Goal: Task Accomplishment & Management: Manage account settings

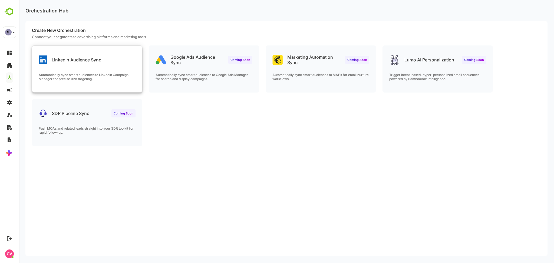
click at [114, 87] on div "Automatically sync smart audiences to LinkedIn Campaign Manager for precise B2B…" at bounding box center [87, 82] width 110 height 19
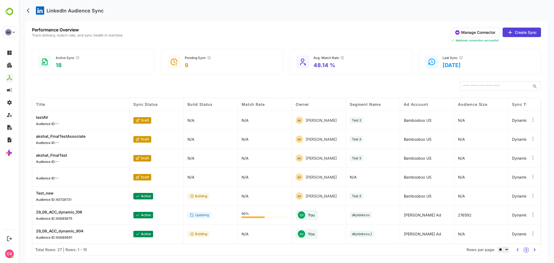
click at [484, 32] on button "Manage Connector" at bounding box center [475, 32] width 48 height 9
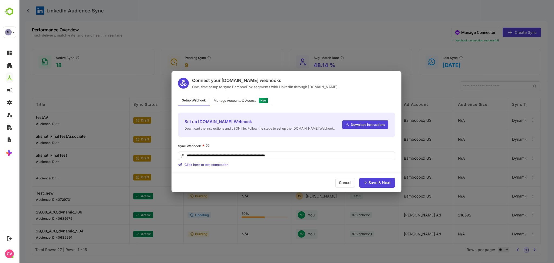
click at [235, 98] on div "Manage Accounts & Access" at bounding box center [241, 101] width 62 height 11
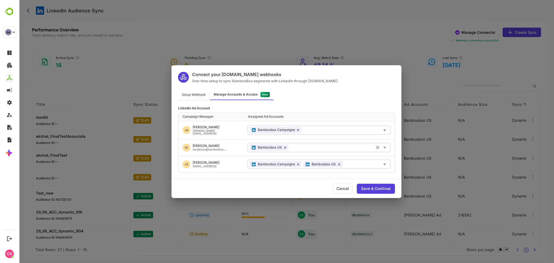
click at [286, 147] on icon at bounding box center [285, 148] width 2 height 2
click at [373, 185] on div "Save & Continue" at bounding box center [376, 189] width 38 height 10
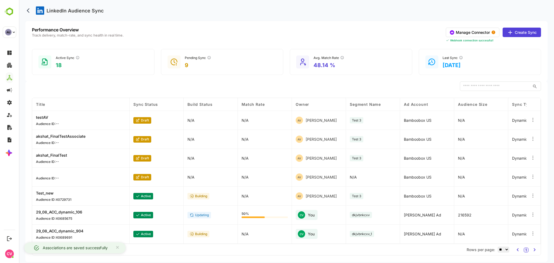
click at [287, 11] on div "LinkedIn Audience Sync" at bounding box center [286, 10] width 522 height 21
click at [473, 34] on button "Manage Connector" at bounding box center [473, 32] width 54 height 9
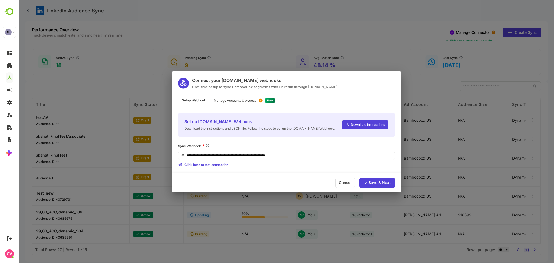
click at [232, 100] on div "Manage Accounts & Access" at bounding box center [235, 100] width 42 height 3
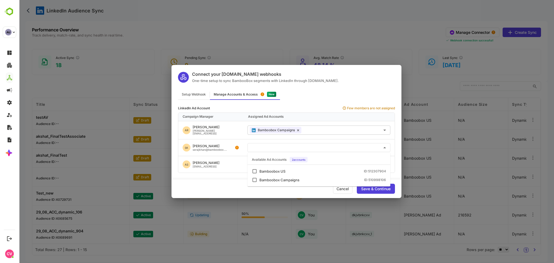
click at [269, 145] on input "text" at bounding box center [319, 147] width 139 height 9
click at [272, 167] on li "Bamboobox US ID: 512307904" at bounding box center [319, 171] width 143 height 9
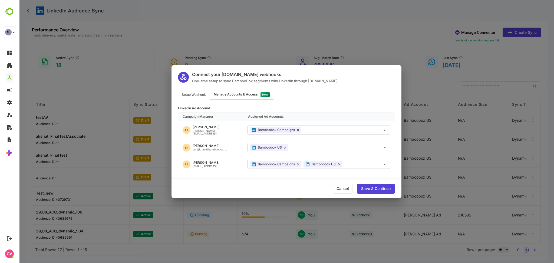
click at [370, 188] on div "Save & Continue" at bounding box center [375, 189] width 29 height 4
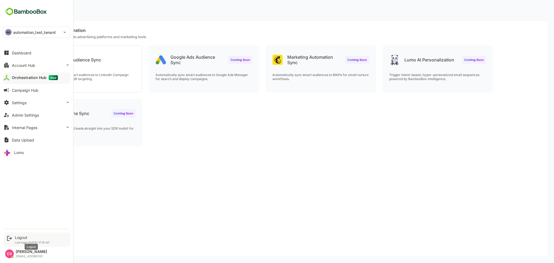
click at [21, 236] on div "Logout" at bounding box center [32, 237] width 35 height 5
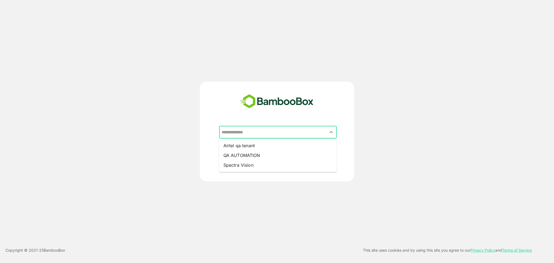
click at [250, 135] on input "text" at bounding box center [278, 132] width 116 height 10
click at [248, 156] on li "QA AUTOMATION" at bounding box center [278, 155] width 118 height 10
type input "**********"
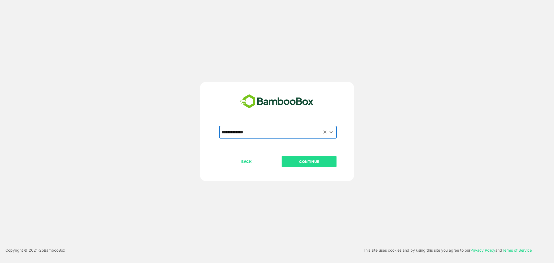
click at [305, 163] on p "CONTINUE" at bounding box center [309, 162] width 54 height 6
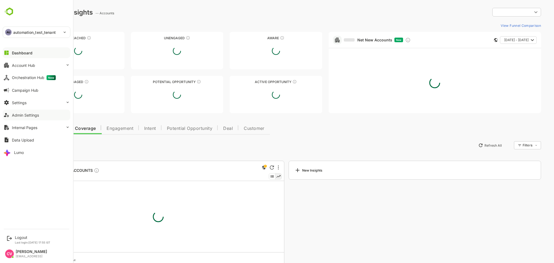
type input "**********"
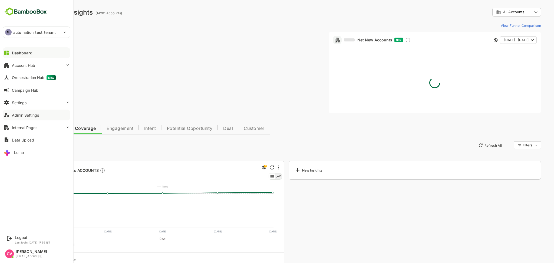
click at [33, 113] on div "Admin Settings" at bounding box center [25, 115] width 27 height 5
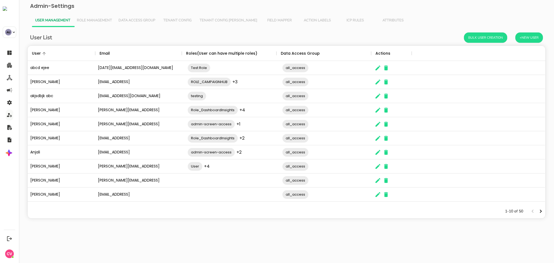
scroll to position [153, 512]
click at [539, 209] on icon "Next page" at bounding box center [541, 211] width 6 height 6
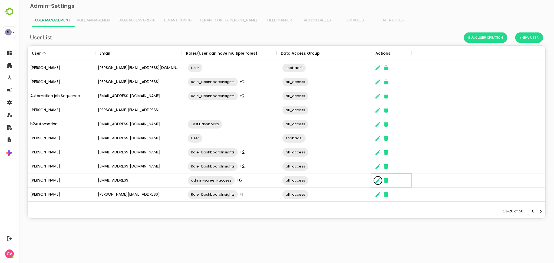
click at [377, 180] on icon "The User Data" at bounding box center [378, 180] width 6 height 6
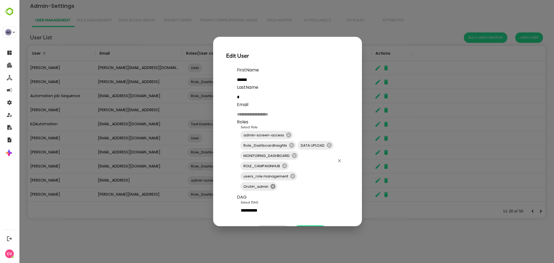
click at [271, 185] on icon at bounding box center [273, 186] width 5 height 5
click at [306, 180] on input "Select Role" at bounding box center [316, 176] width 37 height 10
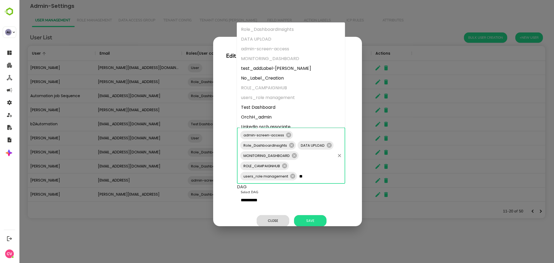
type input "***"
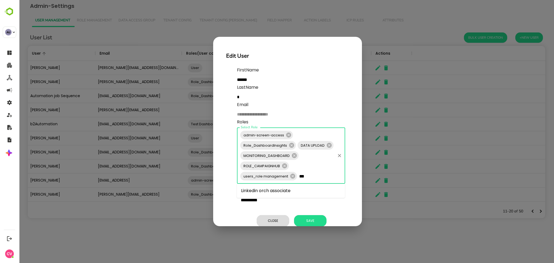
click at [290, 193] on li "Linkedin orch associate" at bounding box center [291, 191] width 108 height 10
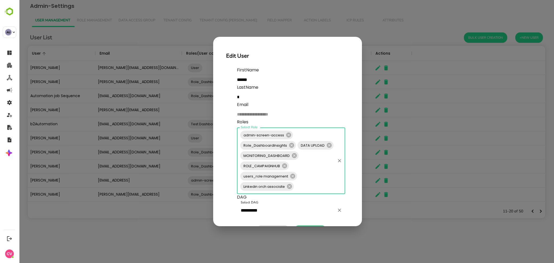
scroll to position [24, 0]
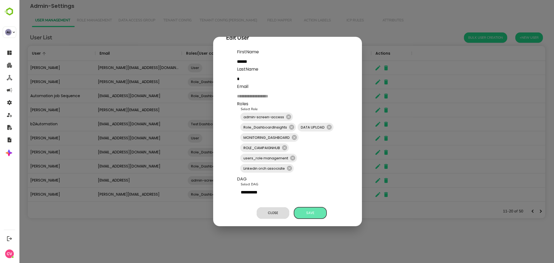
click at [305, 209] on span "Save" at bounding box center [310, 212] width 27 height 7
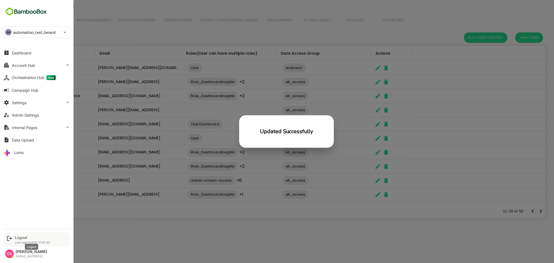
click at [24, 237] on div "Logout" at bounding box center [32, 237] width 35 height 5
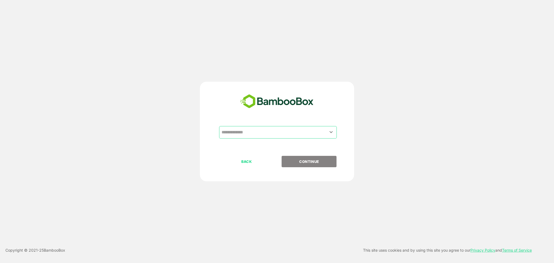
click at [296, 135] on input "text" at bounding box center [278, 132] width 116 height 10
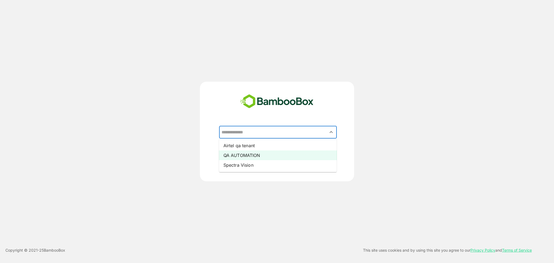
click at [265, 157] on li "QA AUTOMATION" at bounding box center [278, 155] width 118 height 10
type input "**********"
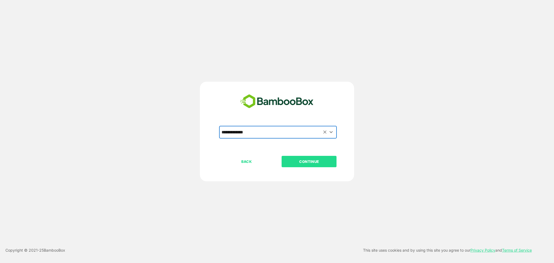
click at [307, 160] on p "CONTINUE" at bounding box center [309, 162] width 54 height 6
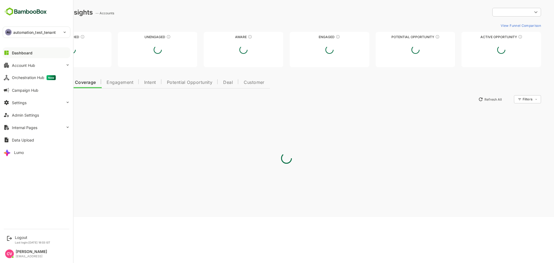
type input "**********"
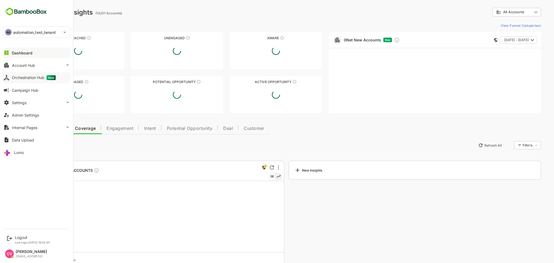
click at [28, 79] on div "Orchestration Hub New" at bounding box center [34, 77] width 44 height 5
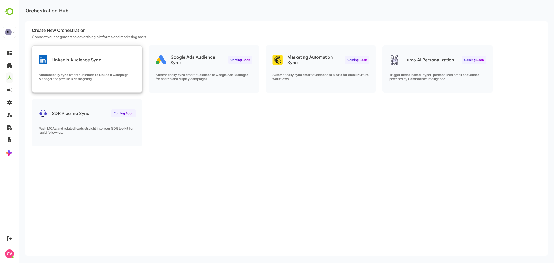
click at [109, 54] on div "LinkedIn Audience Sync" at bounding box center [87, 55] width 110 height 19
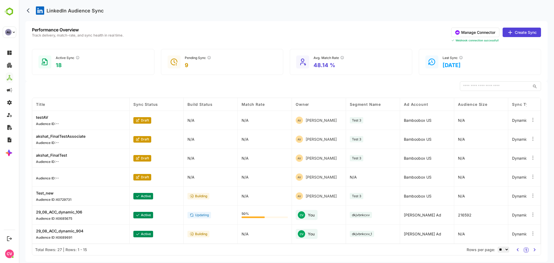
click at [486, 34] on button "Manage Connector" at bounding box center [475, 32] width 48 height 9
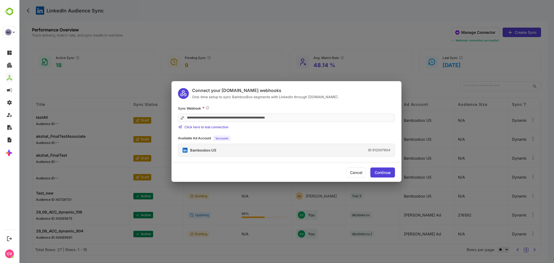
click at [258, 154] on div "Bamboobox US ID: 512307904" at bounding box center [286, 150] width 216 height 12
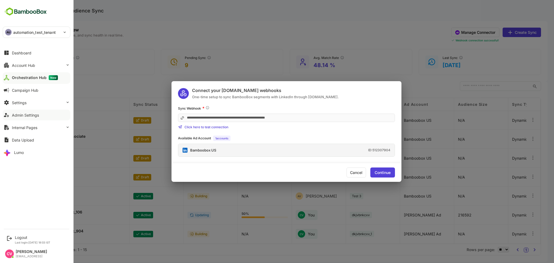
click at [29, 120] on div "Admin Settings" at bounding box center [37, 115] width 68 height 11
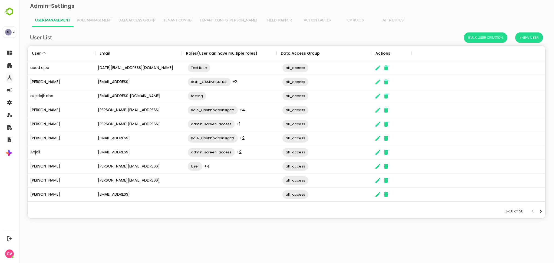
scroll to position [153, 512]
click at [543, 212] on icon "Next page" at bounding box center [541, 211] width 6 height 6
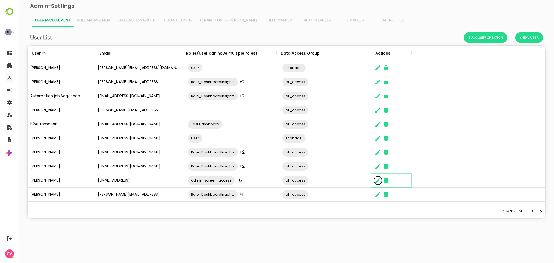
click at [379, 181] on icon "The User Data" at bounding box center [378, 180] width 6 height 6
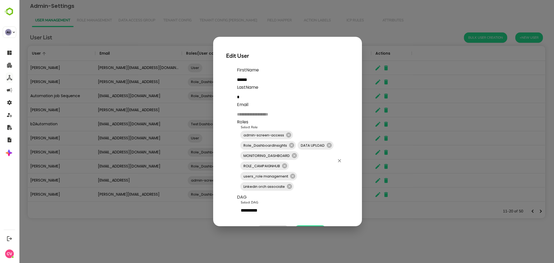
click at [306, 187] on input "Select Role" at bounding box center [315, 186] width 40 height 10
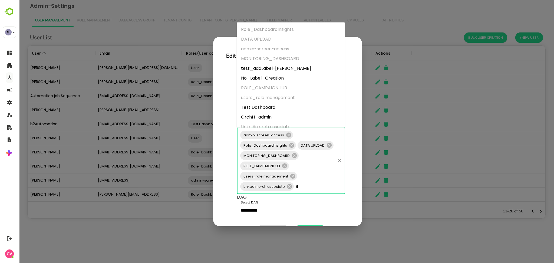
type input "**"
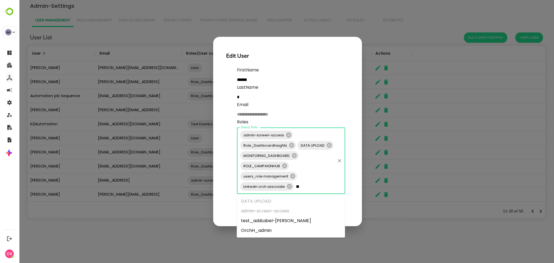
click at [269, 229] on li "OrchH_admin" at bounding box center [291, 231] width 108 height 10
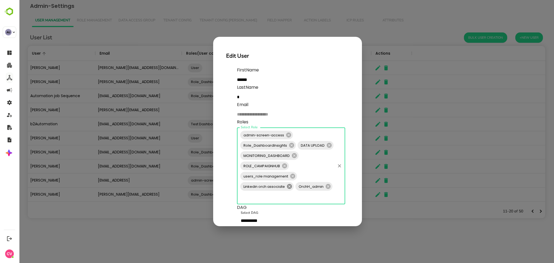
click at [289, 187] on icon at bounding box center [290, 186] width 6 height 6
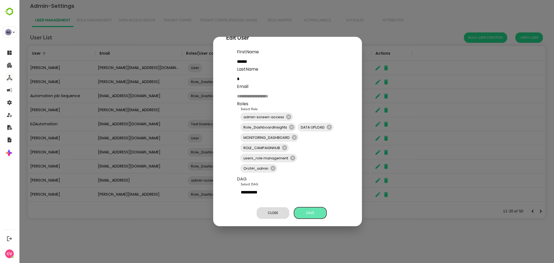
click at [309, 209] on span "Save" at bounding box center [310, 212] width 27 height 7
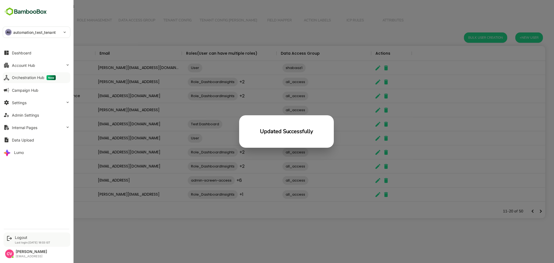
click at [23, 239] on div "Logout" at bounding box center [32, 237] width 35 height 5
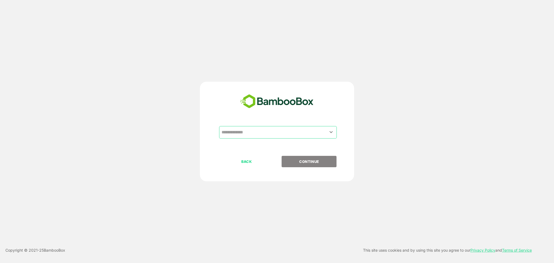
click at [459, 84] on div "​ BACK CONTINUE" at bounding box center [276, 132] width 443 height 100
click at [264, 133] on input "text" at bounding box center [278, 132] width 116 height 10
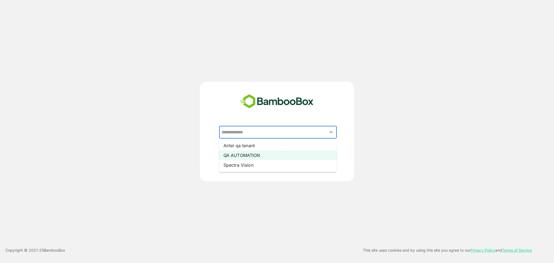
click at [261, 151] on li "QA AUTOMATION" at bounding box center [278, 155] width 118 height 10
type input "**********"
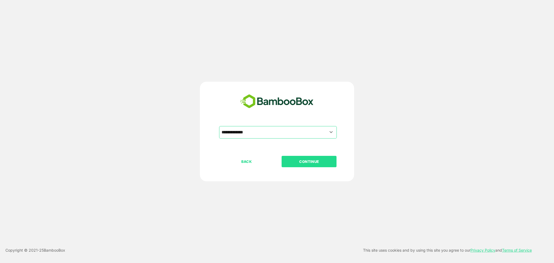
click at [306, 157] on button "CONTINUE" at bounding box center [309, 161] width 55 height 11
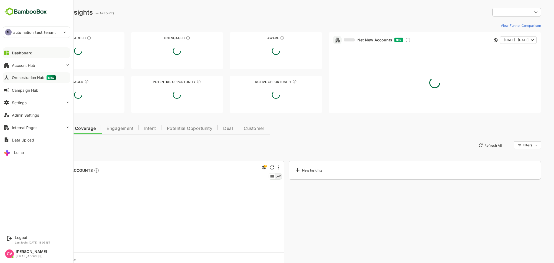
type input "**********"
click at [27, 81] on button "Orchestration Hub New" at bounding box center [37, 77] width 68 height 11
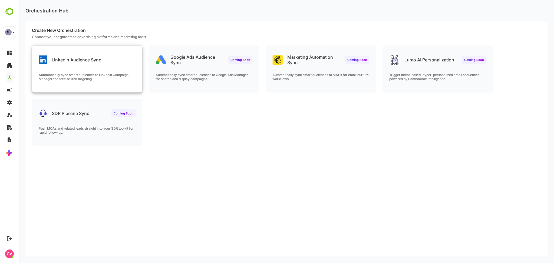
click at [87, 61] on p "LinkedIn Audience Sync" at bounding box center [77, 59] width 50 height 5
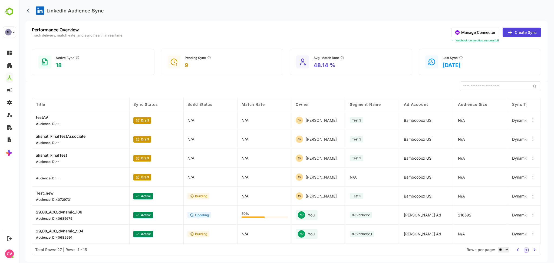
click at [466, 30] on button "Manage Connector" at bounding box center [475, 32] width 48 height 9
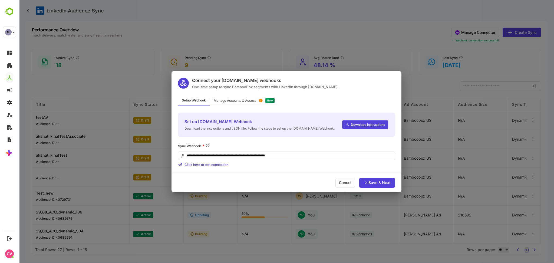
click at [252, 101] on div "Manage Accounts & Access" at bounding box center [235, 100] width 42 height 3
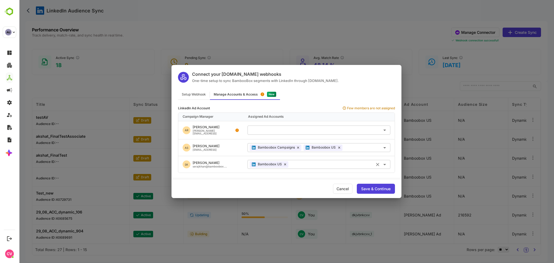
click at [285, 163] on icon at bounding box center [285, 164] width 2 height 2
click at [366, 185] on div "Save & Continue" at bounding box center [376, 189] width 38 height 10
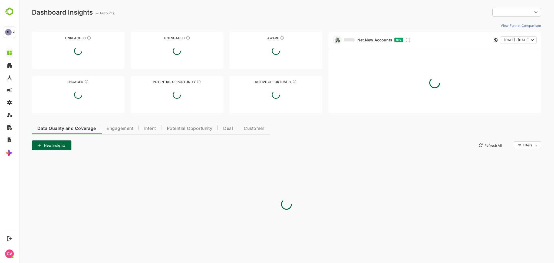
type input "**********"
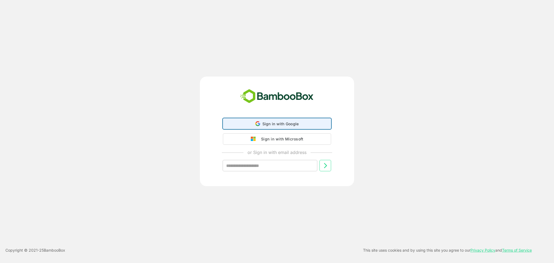
click at [252, 123] on div "Sign in with Google Sign in with Google. Opens in new tab" at bounding box center [276, 124] width 101 height 10
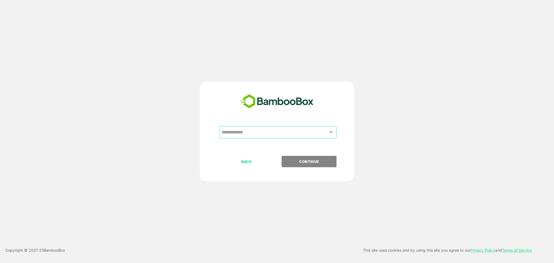
click at [254, 133] on input "text" at bounding box center [278, 132] width 116 height 10
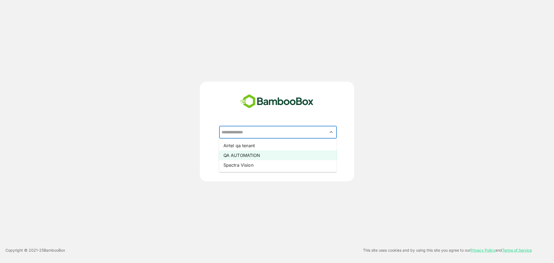
click at [251, 151] on li "QA AUTOMATION" at bounding box center [278, 155] width 118 height 10
type input "**********"
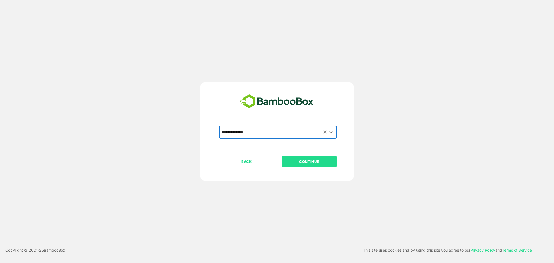
click at [314, 161] on p "CONTINUE" at bounding box center [309, 162] width 54 height 6
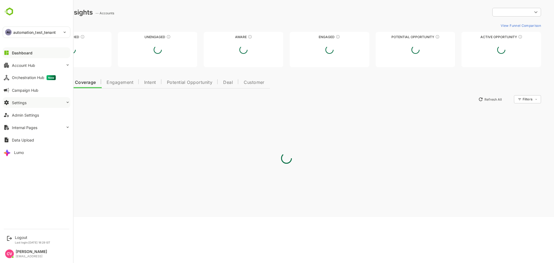
type input "**********"
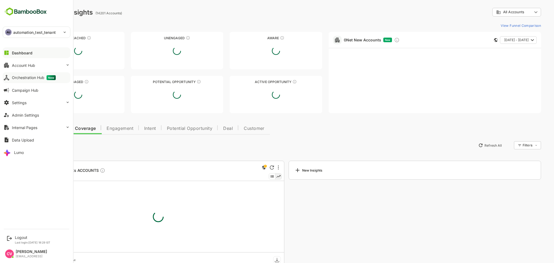
click at [30, 78] on div "Orchestration Hub New" at bounding box center [34, 77] width 44 height 5
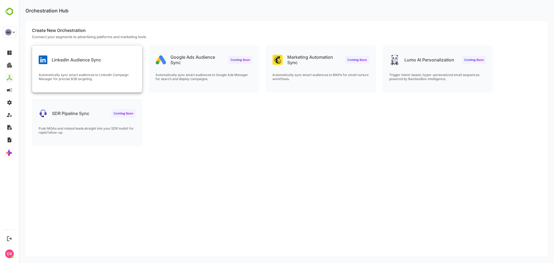
click at [64, 64] on div "LinkedIn Audience Sync" at bounding box center [70, 59] width 63 height 9
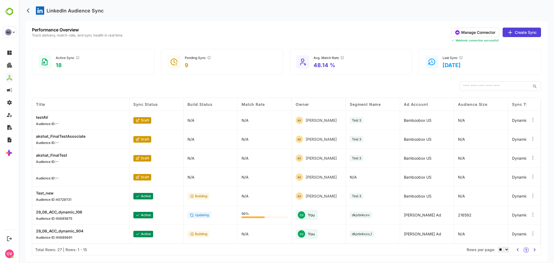
click at [482, 36] on button "Manage Connector" at bounding box center [475, 32] width 48 height 9
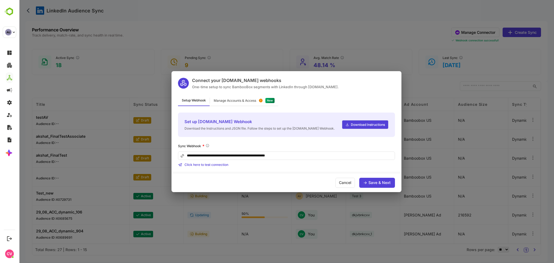
click at [298, 158] on input "**********" at bounding box center [286, 156] width 217 height 8
click at [377, 181] on div "Save & Next" at bounding box center [380, 183] width 22 height 4
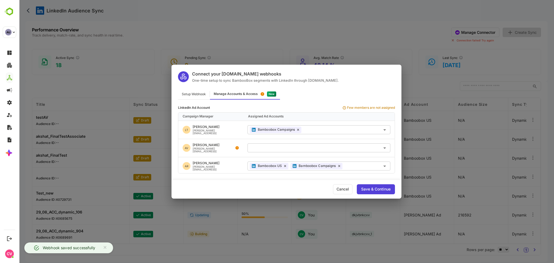
scroll to position [15, 0]
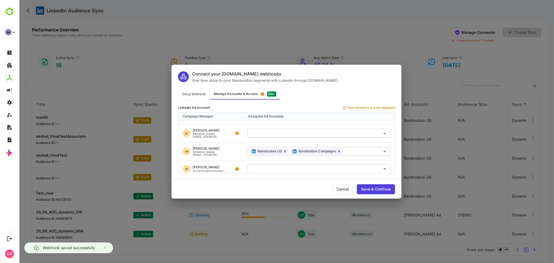
click at [200, 95] on div "Setup Webhook" at bounding box center [194, 94] width 32 height 11
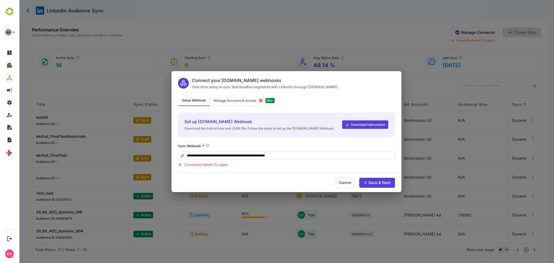
click at [247, 99] on div "Manage Accounts & Access" at bounding box center [235, 100] width 42 height 3
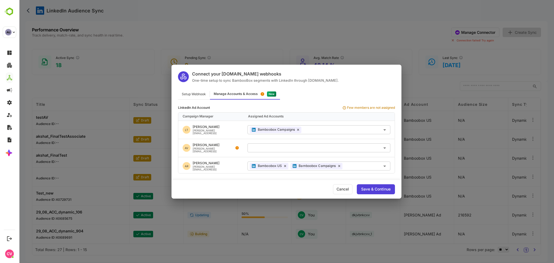
click at [202, 90] on div "Setup Webhook" at bounding box center [194, 94] width 32 height 11
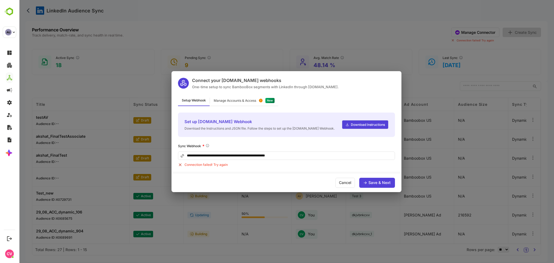
click at [301, 154] on input "**********" at bounding box center [286, 156] width 217 height 8
type input "**********"
click at [368, 183] on div "Save & Next" at bounding box center [377, 183] width 36 height 10
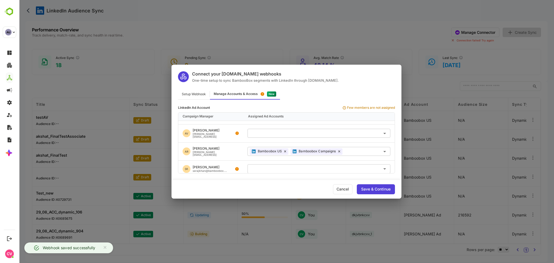
scroll to position [0, 0]
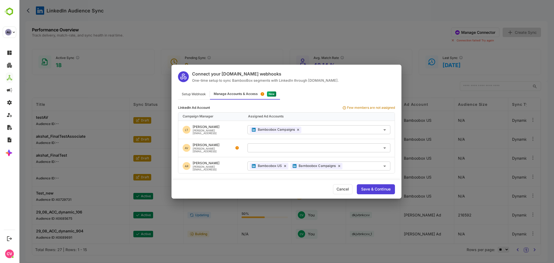
click at [203, 94] on div "Setup Webhook" at bounding box center [194, 94] width 32 height 11
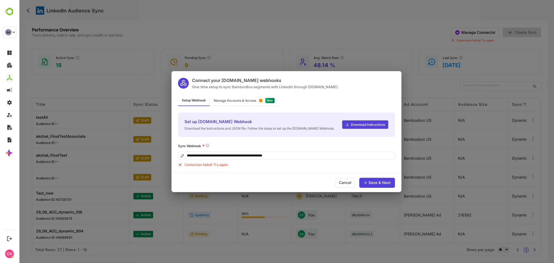
click at [305, 152] on input "**********" at bounding box center [286, 156] width 217 height 8
type input "**********"
click at [371, 186] on div "Save & Next" at bounding box center [377, 183] width 36 height 10
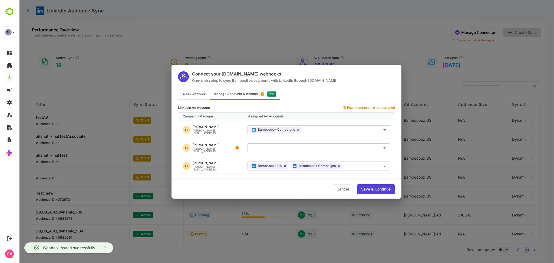
click at [376, 188] on div "Save & Continue" at bounding box center [375, 189] width 29 height 4
